Goal: Find specific page/section: Locate a particular part of the current website

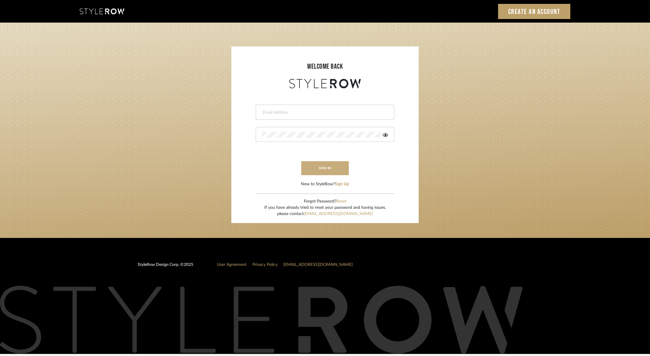
type input "ryan@studiodb.com"
click at [324, 168] on button "sign in" at bounding box center [325, 168] width 48 height 14
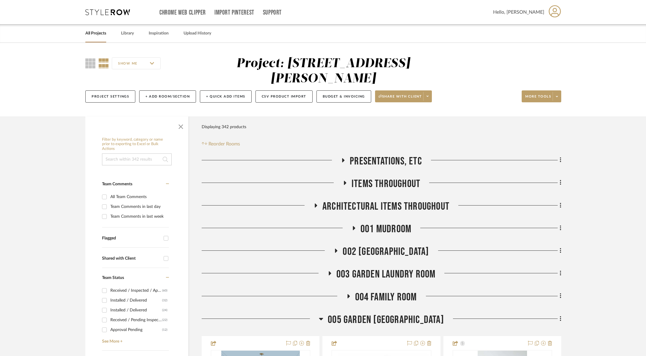
click at [142, 158] on input at bounding box center [137, 159] width 70 height 12
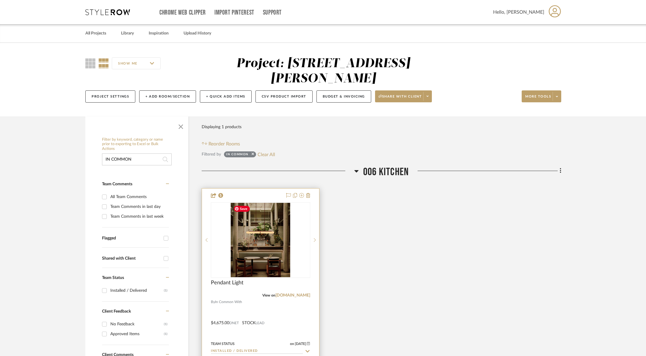
click at [293, 239] on div "0" at bounding box center [260, 240] width 99 height 75
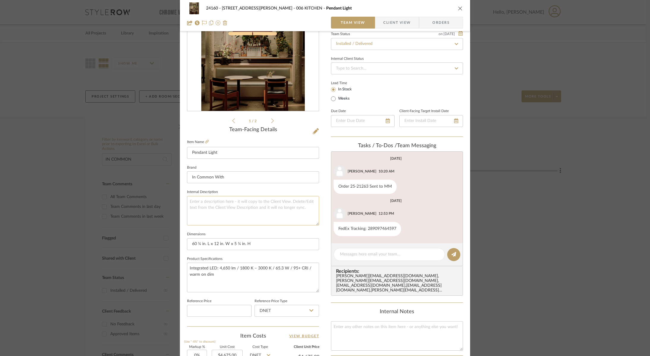
scroll to position [59, 0]
click at [205, 139] on link at bounding box center [207, 141] width 4 height 5
click at [511, 73] on div "24160 - 214 E 18th Street - Satow Elliot 006 KITCHEN Pendant Light Team View Cl…" at bounding box center [325, 178] width 650 height 356
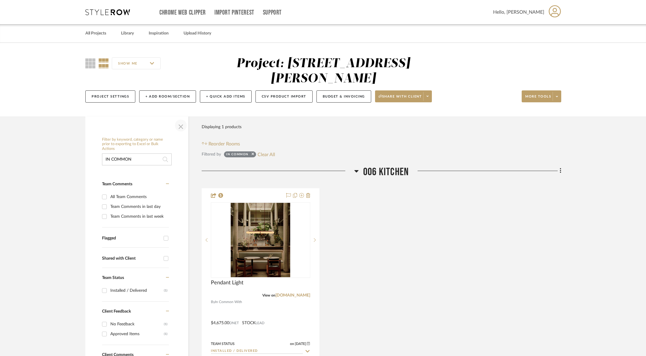
click at [183, 123] on span "button" at bounding box center [181, 125] width 14 height 14
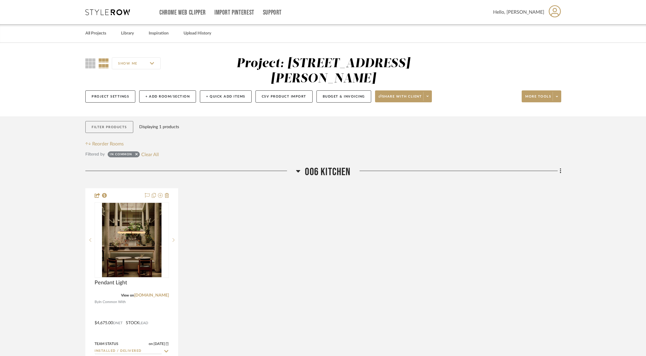
click at [113, 128] on button "Filter Products" at bounding box center [109, 127] width 48 height 12
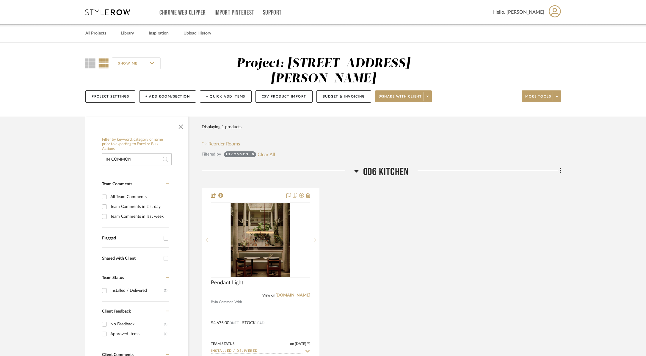
click at [157, 160] on input "IN COMMON" at bounding box center [137, 159] width 70 height 12
drag, startPoint x: 151, startPoint y: 160, endPoint x: 94, endPoint y: 157, distance: 56.6
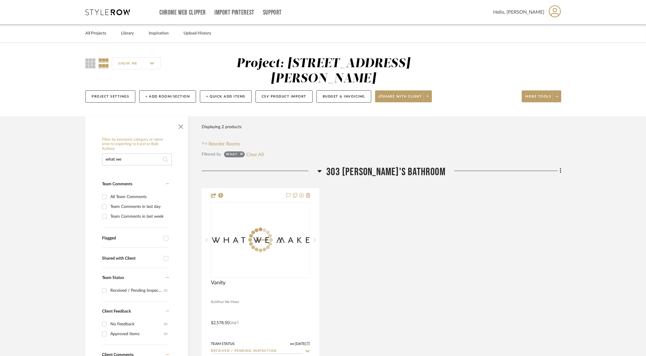
type input "what we"
click at [0, 0] on div at bounding box center [0, 0] width 0 height 0
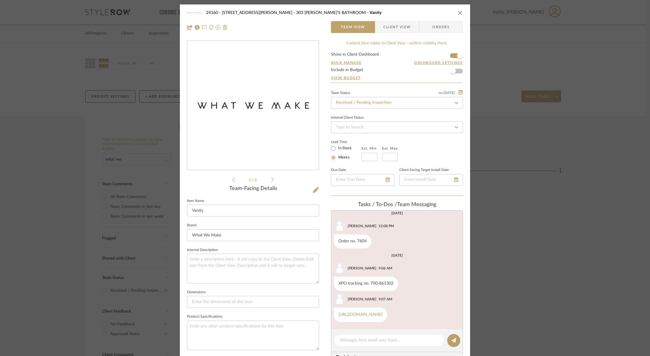
click at [388, 27] on span "Client View" at bounding box center [396, 27] width 27 height 12
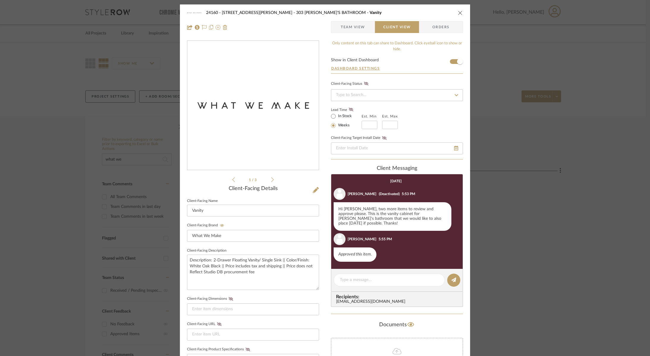
click at [492, 206] on div "24160 - 214 E 18th Street - Satow Elliot 303 JONAH'S BATHROOM Vanity Team View …" at bounding box center [325, 178] width 650 height 356
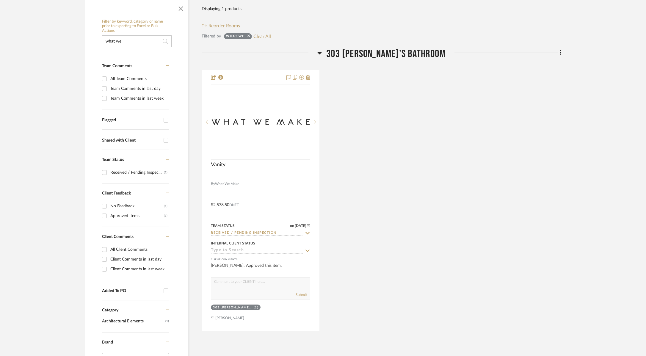
scroll to position [119, 0]
